Goal: Transaction & Acquisition: Purchase product/service

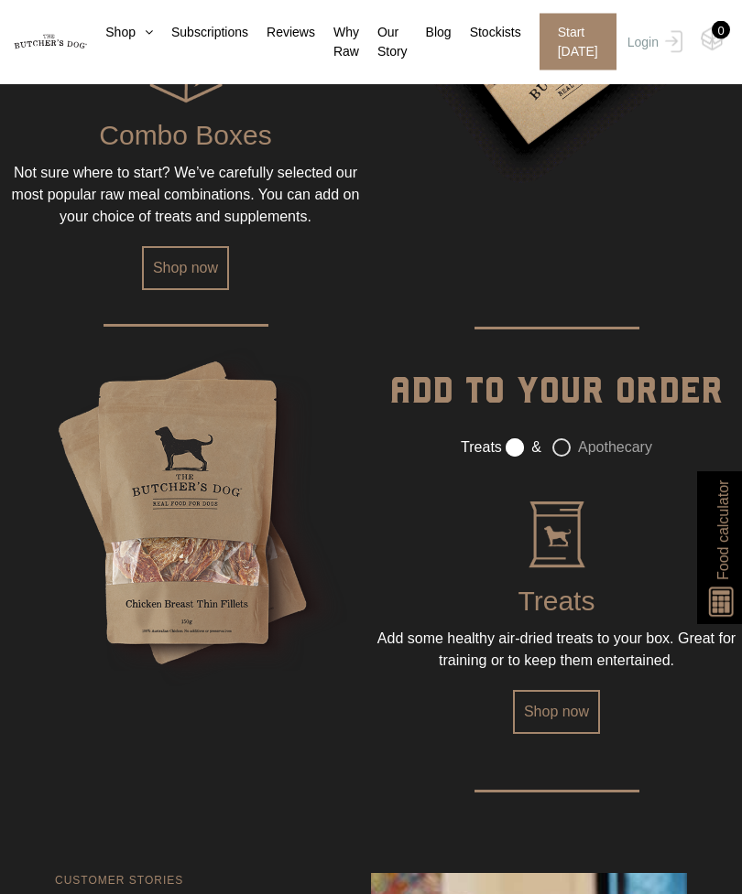
scroll to position [2050, 0]
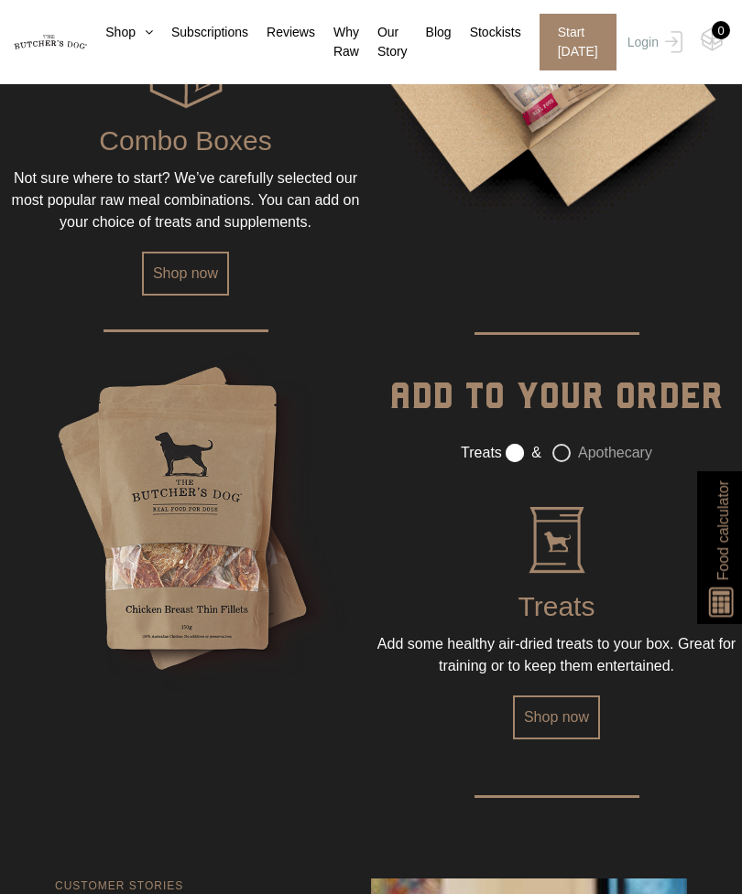
click at [182, 296] on link "Shop now" at bounding box center [185, 274] width 87 height 44
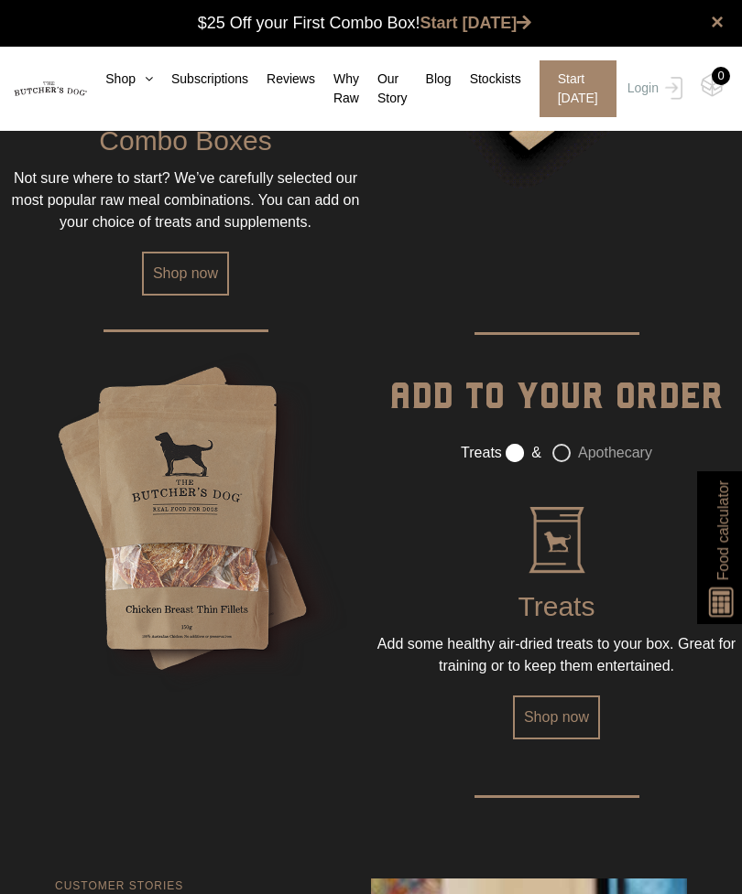
scroll to position [2108, 0]
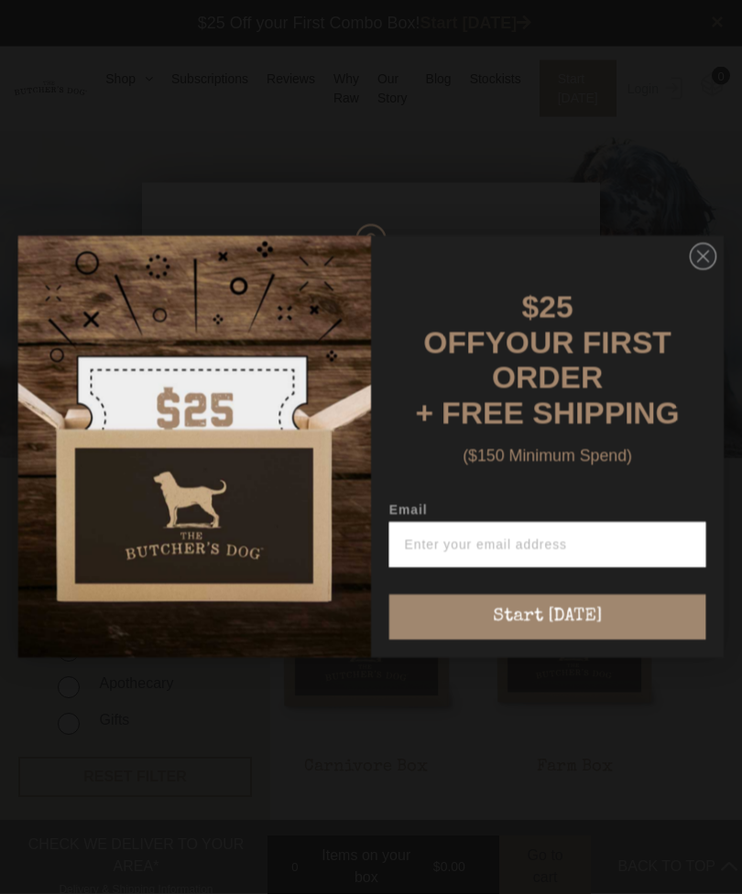
scroll to position [1, 0]
click at [283, 326] on img "POPUP Form" at bounding box center [194, 447] width 352 height 422
click at [699, 263] on icon "Close dialog" at bounding box center [703, 257] width 11 height 11
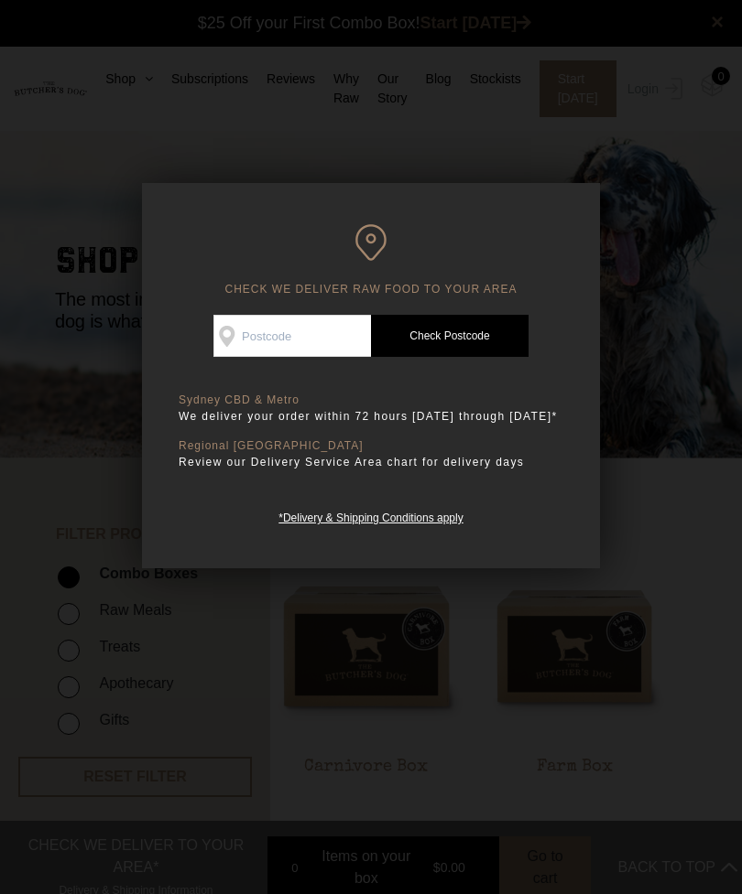
click at [264, 334] on input "Check Availability At" at bounding box center [291, 336] width 157 height 42
type input "2048"
click at [471, 317] on link "Check Postcode" at bounding box center [449, 336] width 157 height 42
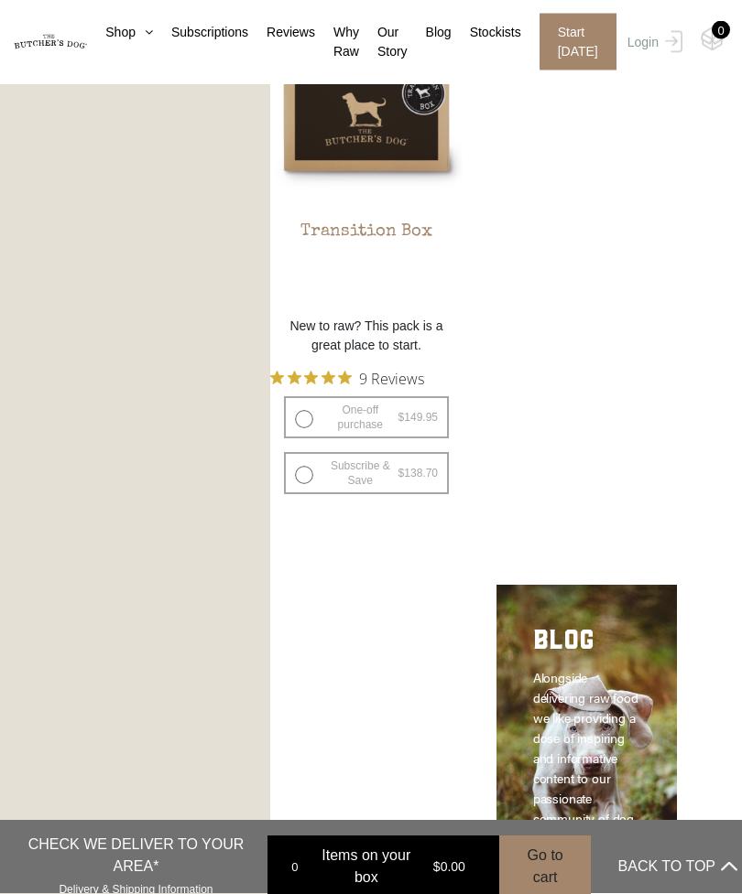
scroll to position [2764, 0]
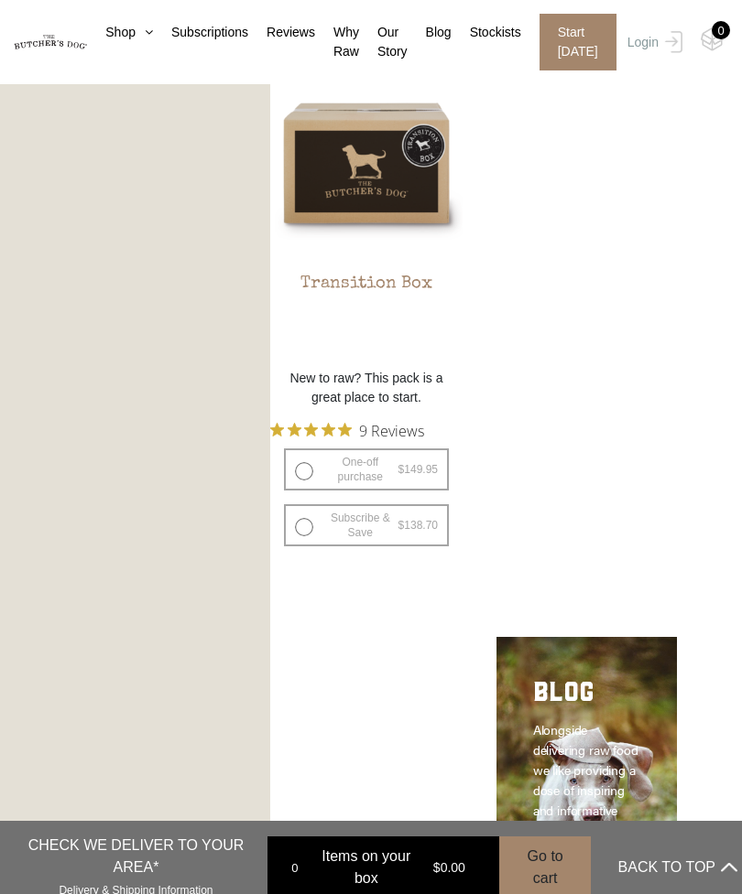
click at [0, 0] on img at bounding box center [0, 0] width 0 height 0
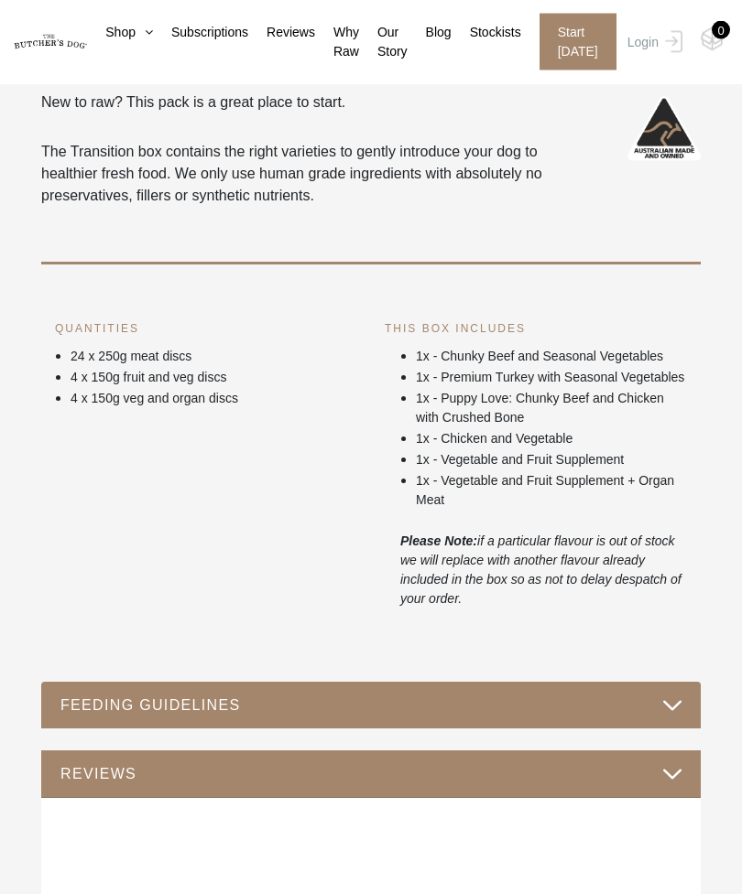
scroll to position [957, 0]
click at [655, 718] on button "FEEDING GUIDELINES" at bounding box center [371, 705] width 623 height 25
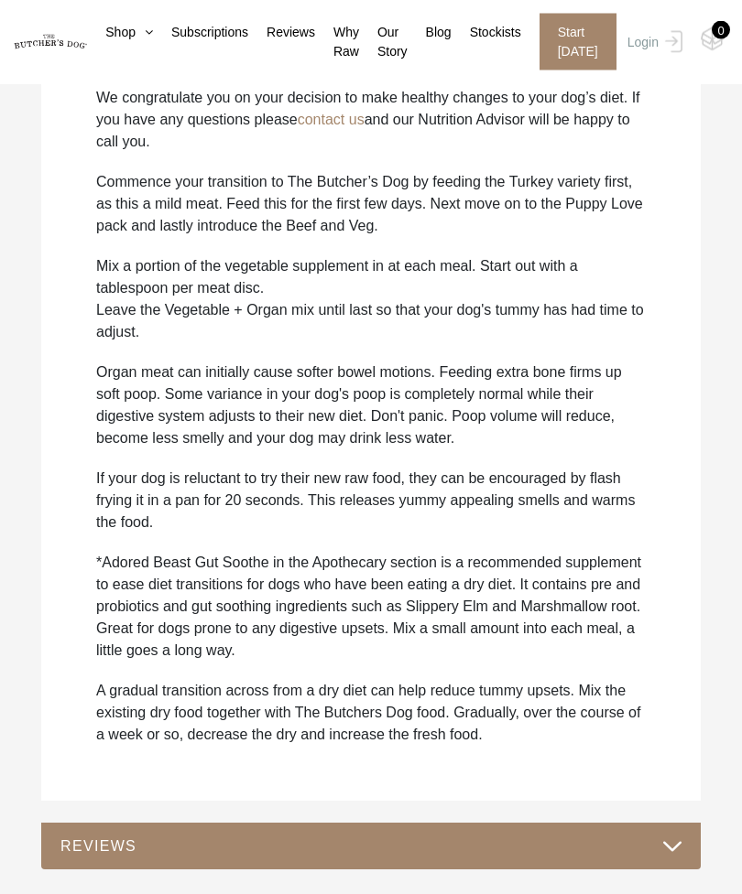
scroll to position [1921, 0]
